Goal: Information Seeking & Learning: Learn about a topic

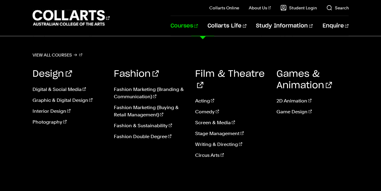
scroll to position [716, 0]
click at [55, 49] on div "View all courses Design Digital & Social Media Graphic & Digital Design Interio…" at bounding box center [190, 163] width 381 height 255
click at [57, 53] on link "View all courses" at bounding box center [58, 55] width 50 height 8
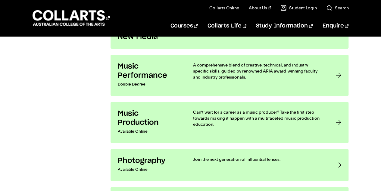
scroll to position [1202, 0]
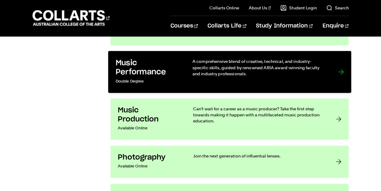
click at [306, 67] on p "A comprehensive blend of creative, technical, and industry-specific skills, gui…" at bounding box center [259, 67] width 134 height 18
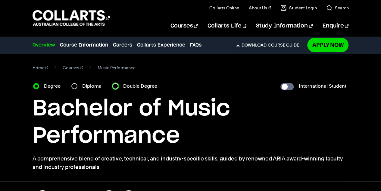
click at [117, 85] on input "Double Degree" at bounding box center [115, 86] width 6 height 6
radio input "true"
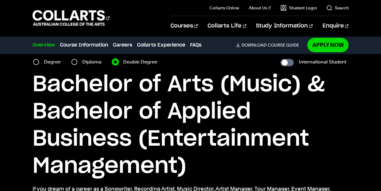
scroll to position [22, 0]
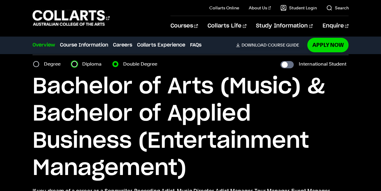
click at [75, 65] on input "Diploma" at bounding box center [74, 64] width 6 height 6
radio input "true"
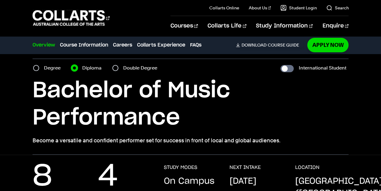
scroll to position [18, 0]
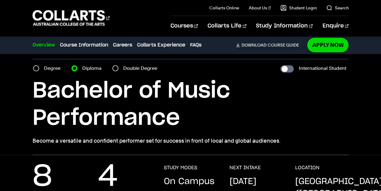
click at [53, 66] on label "Degree" at bounding box center [54, 68] width 20 height 8
click at [39, 66] on input "Degree" at bounding box center [36, 68] width 6 height 6
radio input "true"
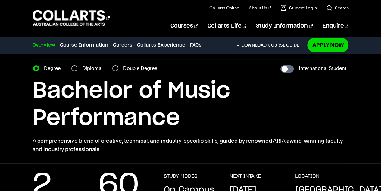
click at [87, 68] on label "Diploma" at bounding box center [93, 68] width 23 height 8
click at [77, 68] on input "Diploma" at bounding box center [74, 68] width 6 height 6
radio input "true"
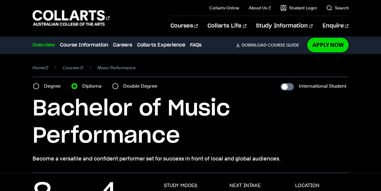
click at [52, 84] on label "Degree" at bounding box center [54, 86] width 20 height 8
click at [39, 84] on input "Degree" at bounding box center [36, 86] width 6 height 6
radio input "true"
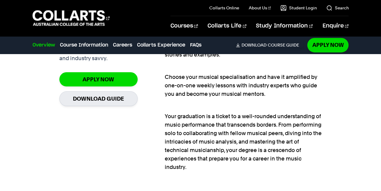
scroll to position [442, 0]
